Goal: Find specific page/section: Find specific page/section

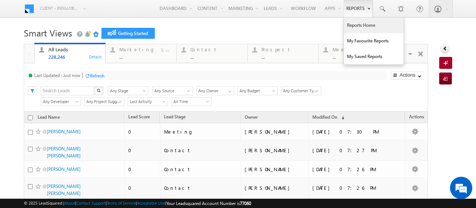
click at [352, 28] on link "Reports Home" at bounding box center [373, 25] width 59 height 16
